Goal: Information Seeking & Learning: Learn about a topic

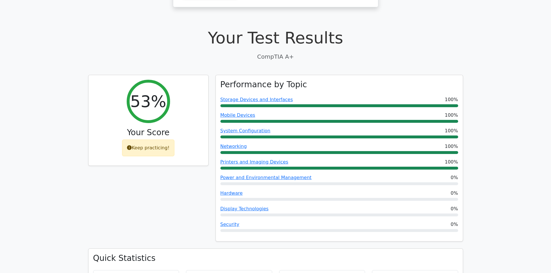
scroll to position [174, 0]
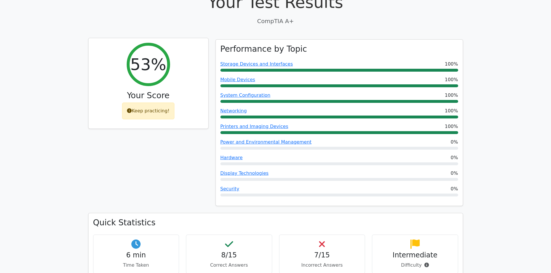
click at [155, 103] on div "Keep practicing!" at bounding box center [148, 111] width 52 height 17
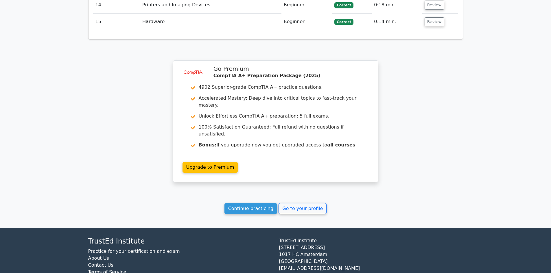
scroll to position [913, 0]
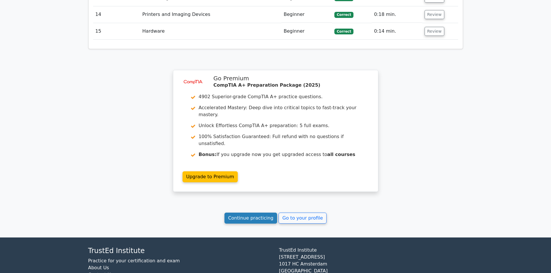
click at [256, 213] on link "Continue practicing" at bounding box center [250, 218] width 53 height 11
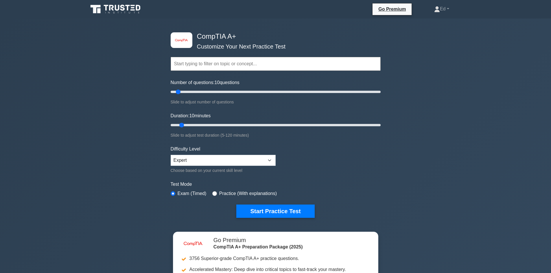
scroll to position [239, 0]
